Goal: Navigation & Orientation: Find specific page/section

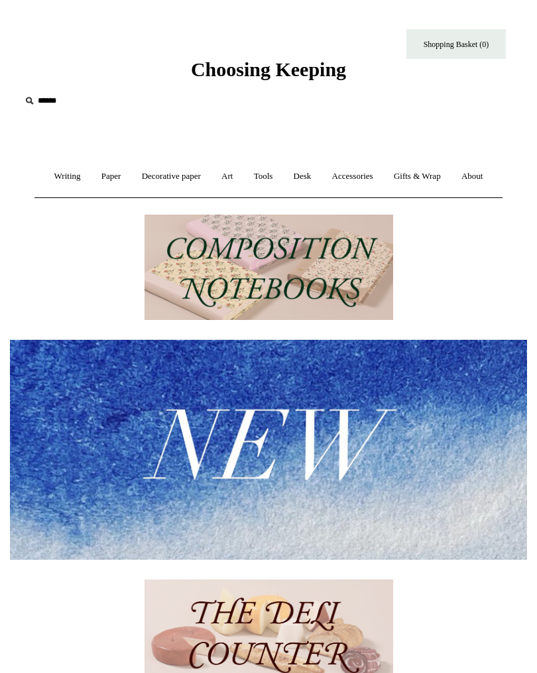
scroll to position [11, 0]
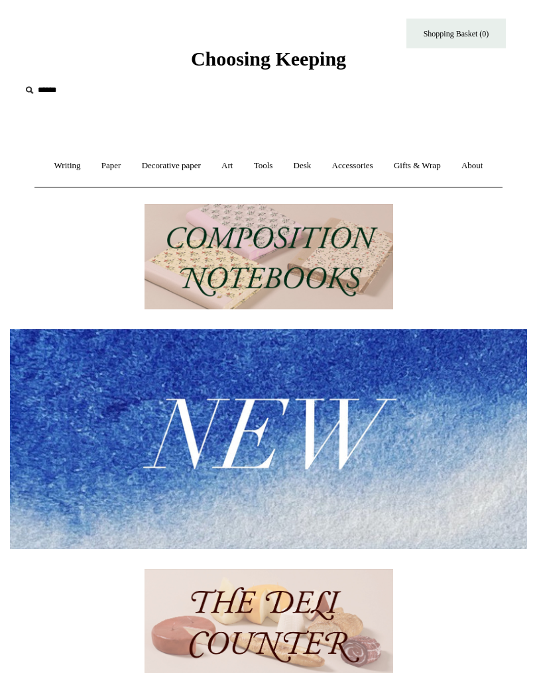
click at [452, 183] on link "About +" at bounding box center [472, 165] width 40 height 35
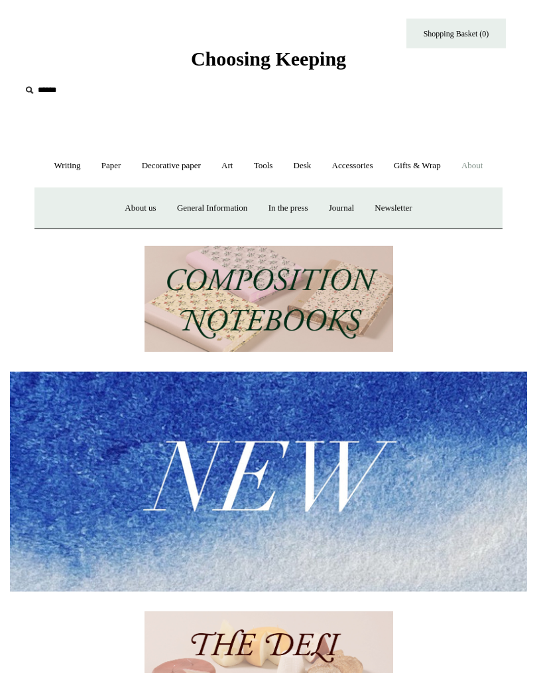
click at [297, 226] on link "In the press" at bounding box center [288, 208] width 58 height 35
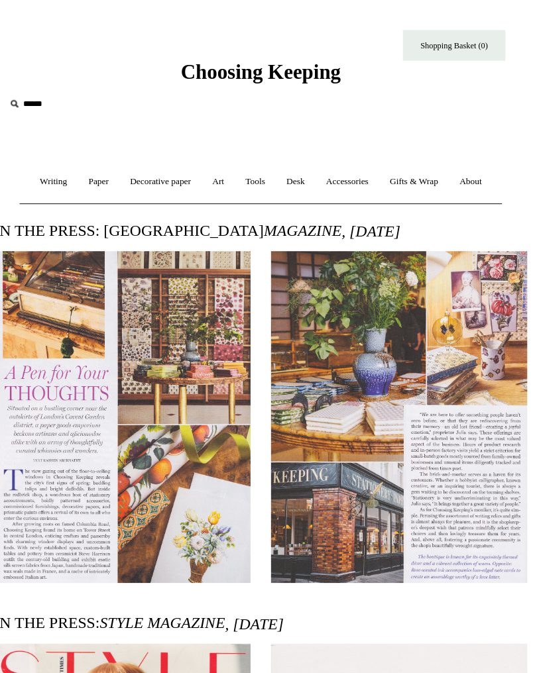
click at [452, 194] on link "About +" at bounding box center [472, 176] width 40 height 35
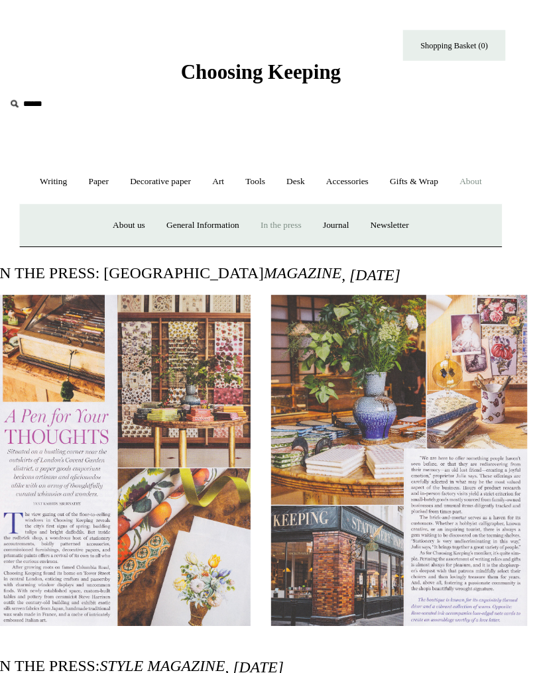
click at [115, 236] on link "About us" at bounding box center [140, 218] width 50 height 35
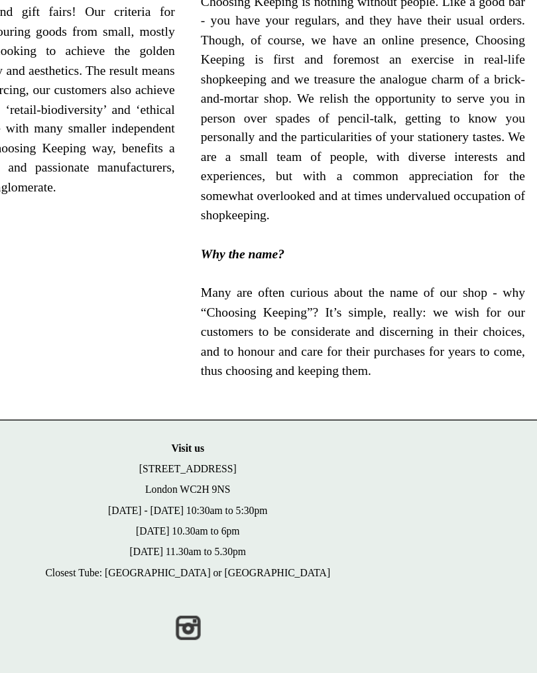
scroll to position [868, 0]
click at [254, 611] on link "Instagram" at bounding box center [268, 625] width 29 height 29
